Goal: Task Accomplishment & Management: Manage account settings

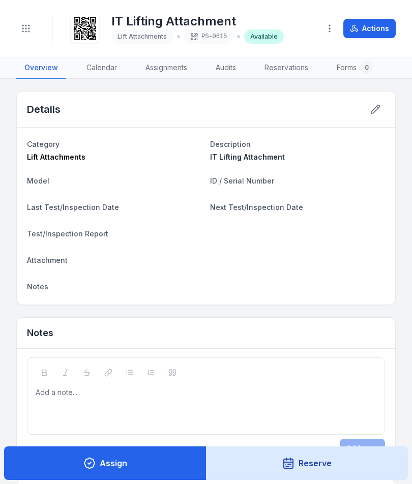
click at [35, 25] on button "Toggle Navigation" at bounding box center [25, 28] width 19 height 19
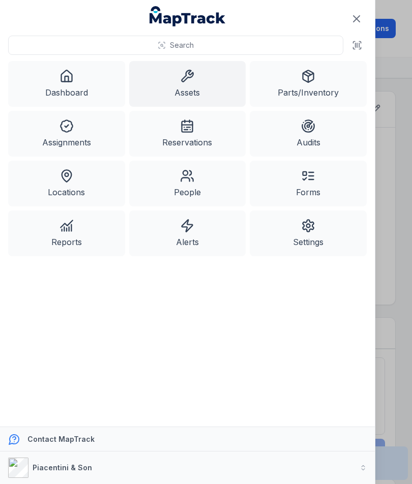
click at [194, 89] on link "Assets" at bounding box center [187, 84] width 117 height 46
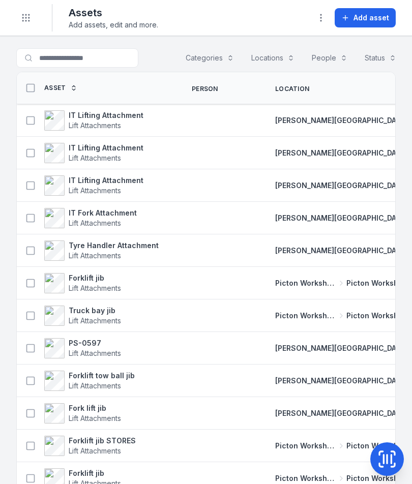
click at [367, 23] on button "Add asset" at bounding box center [364, 17] width 61 height 19
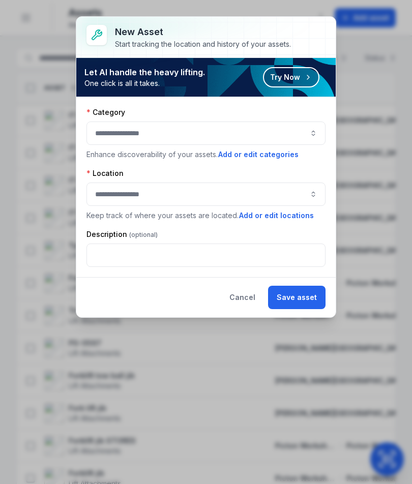
click at [285, 136] on button "button" at bounding box center [205, 132] width 239 height 23
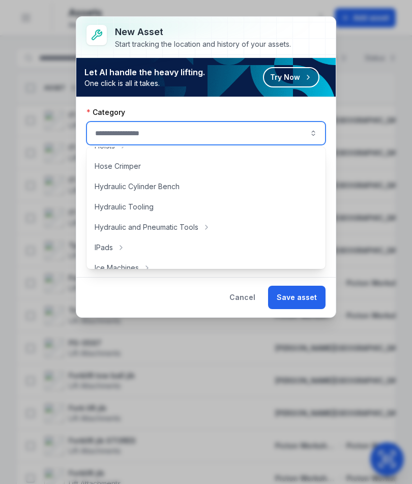
scroll to position [279, 0]
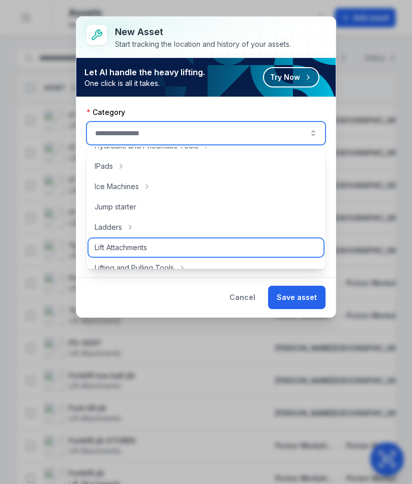
click at [179, 247] on div "Lift Attachments" at bounding box center [205, 247] width 235 height 18
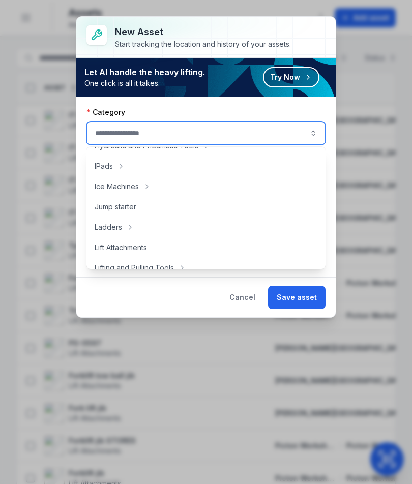
type input "**********"
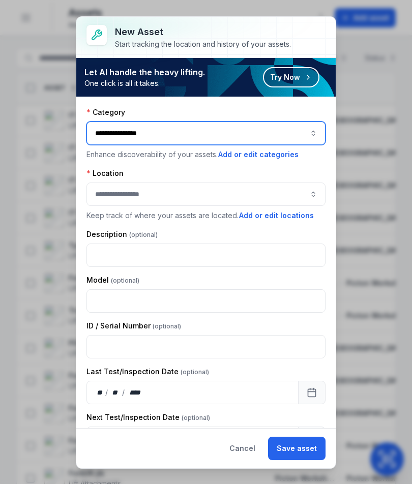
click at [234, 190] on button "button" at bounding box center [205, 193] width 239 height 23
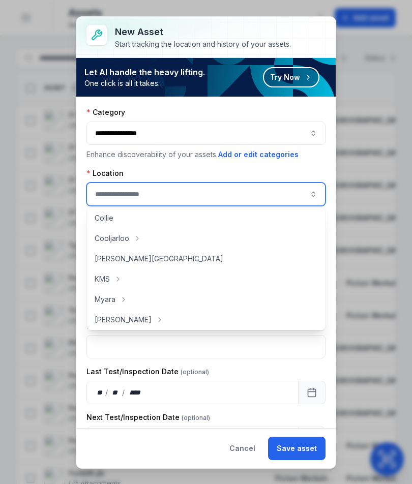
scroll to position [86, 0]
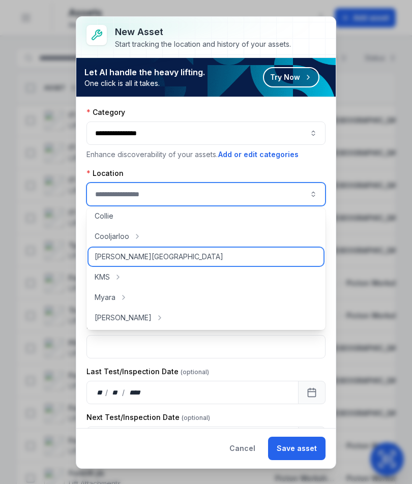
click at [212, 254] on div "[PERSON_NAME][GEOGRAPHIC_DATA]" at bounding box center [205, 257] width 235 height 18
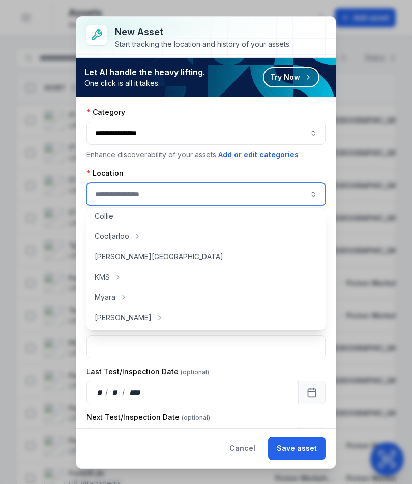
type input "**********"
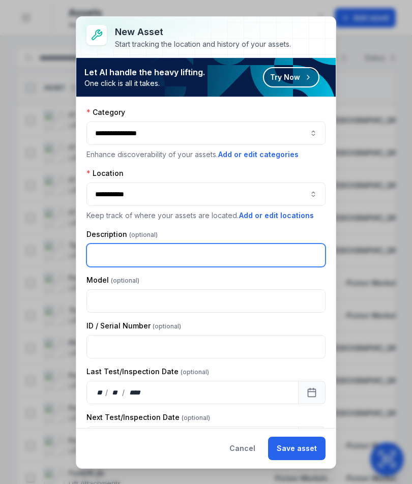
click at [268, 253] on input "text" at bounding box center [205, 255] width 239 height 23
click at [216, 253] on input "text" at bounding box center [205, 255] width 239 height 23
type input "**********"
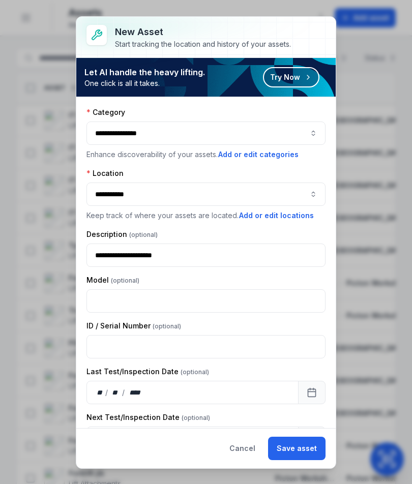
click at [301, 447] on button "Save asset" at bounding box center [296, 448] width 57 height 23
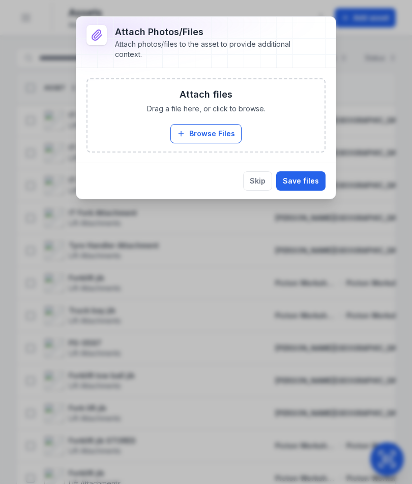
click at [202, 127] on button "Browse Files" at bounding box center [205, 133] width 71 height 19
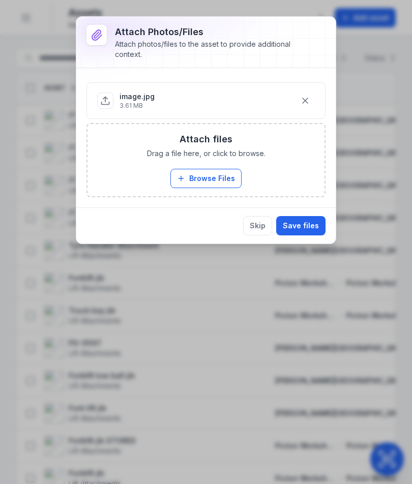
click at [305, 232] on button "Save files" at bounding box center [300, 225] width 49 height 19
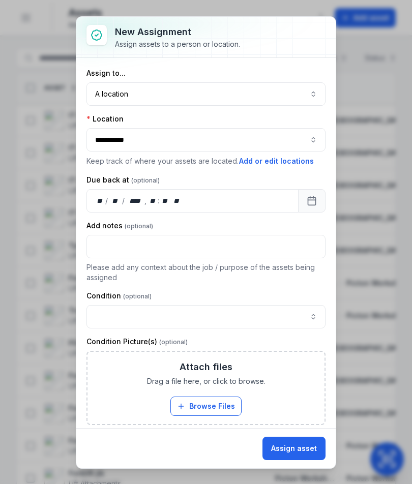
click at [297, 447] on button "Assign asset" at bounding box center [293, 448] width 63 height 23
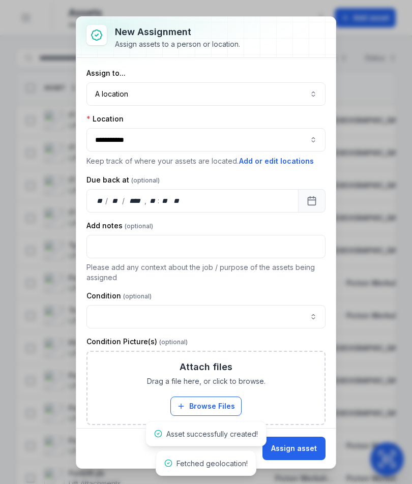
scroll to position [0, 0]
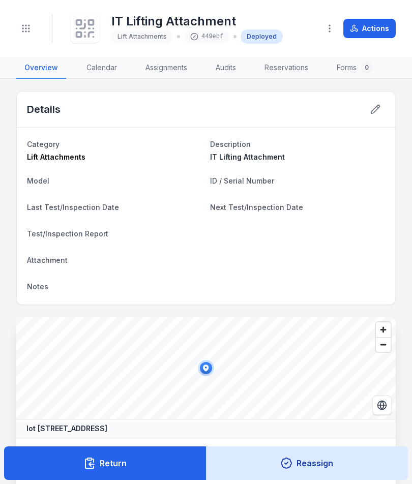
click at [79, 29] on icon at bounding box center [85, 28] width 22 height 22
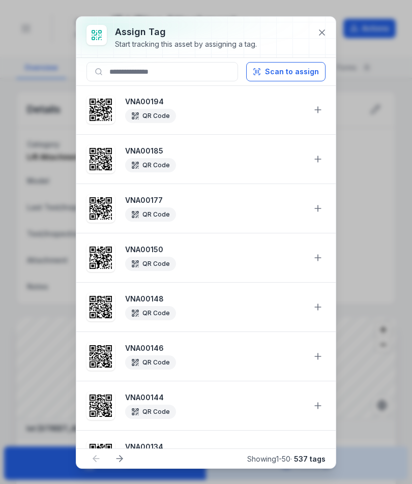
click at [293, 79] on button "Scan to assign" at bounding box center [285, 71] width 79 height 19
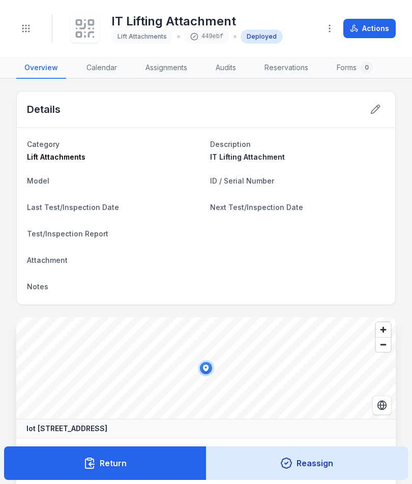
click at [152, 463] on button "Return" at bounding box center [105, 463] width 202 height 34
